Goal: Use online tool/utility: Utilize a website feature to perform a specific function

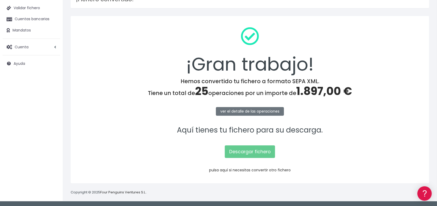
click at [251, 168] on link "pulsa aquí si necesitas convertir otro fichero" at bounding box center [250, 169] width 82 height 5
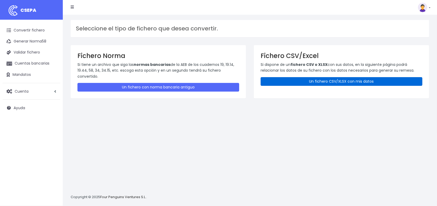
click at [333, 80] on link "Un fichero CSV/XLSX con mis datos" at bounding box center [342, 81] width 162 height 9
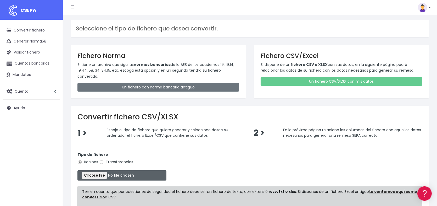
click at [103, 176] on input "file" at bounding box center [122, 175] width 89 height 10
type input "C:\fakepath\Remesa Incidencias Agosto 4.xlsx"
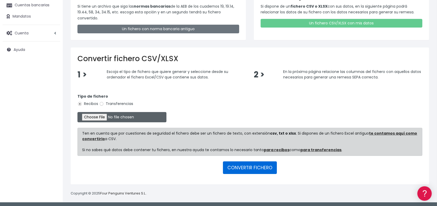
scroll to position [59, 0]
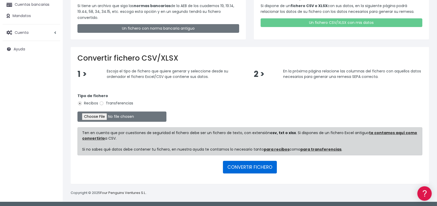
click at [267, 167] on button "CONVERTIR FICHERO" at bounding box center [250, 167] width 54 height 13
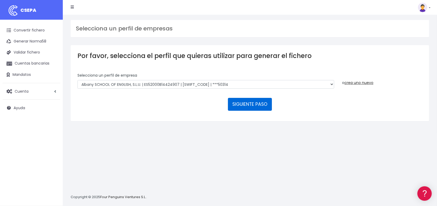
click at [248, 104] on button "SIGUIENTE PASO" at bounding box center [250, 104] width 44 height 13
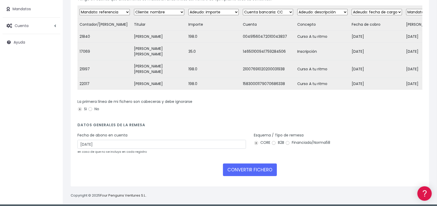
scroll to position [72, 0]
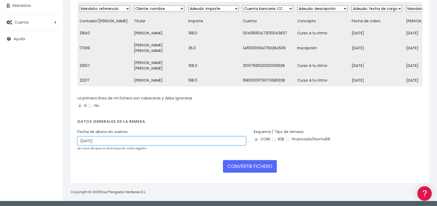
click at [137, 141] on input "27/08/2025" at bounding box center [162, 140] width 169 height 9
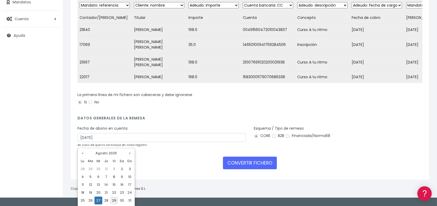
click at [114, 200] on td "29" at bounding box center [114, 200] width 8 height 8
type input "29/08/2025"
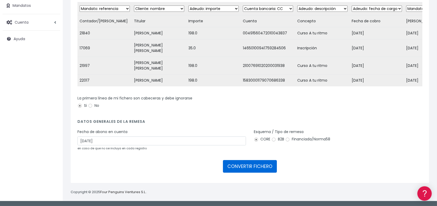
click at [262, 165] on button "CONVERTIR FICHERO" at bounding box center [250, 166] width 54 height 13
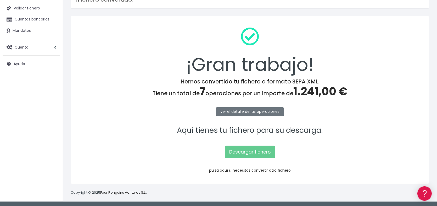
scroll to position [44, 0]
click at [258, 154] on link "Descargar fichero" at bounding box center [250, 151] width 50 height 13
